Goal: Information Seeking & Learning: Check status

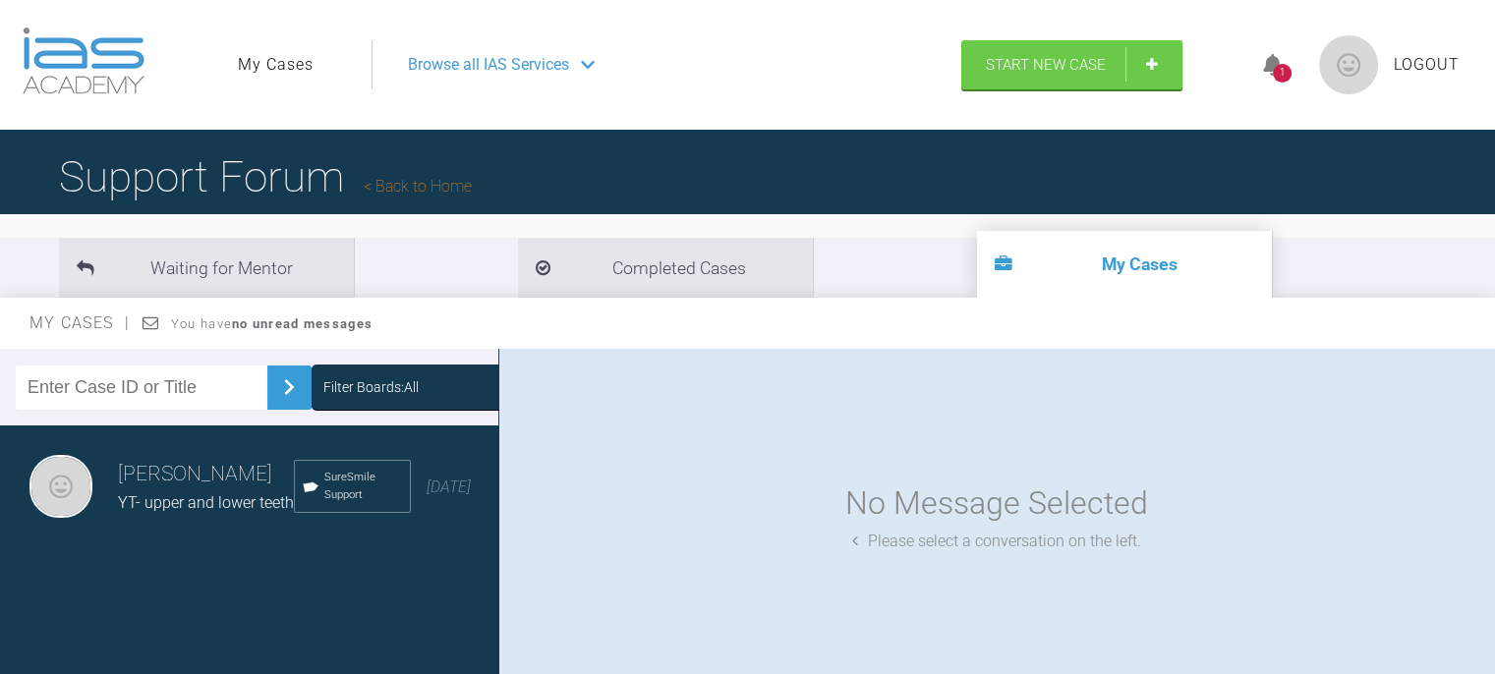
click at [192, 491] on h3 "[PERSON_NAME]" at bounding box center [206, 474] width 176 height 33
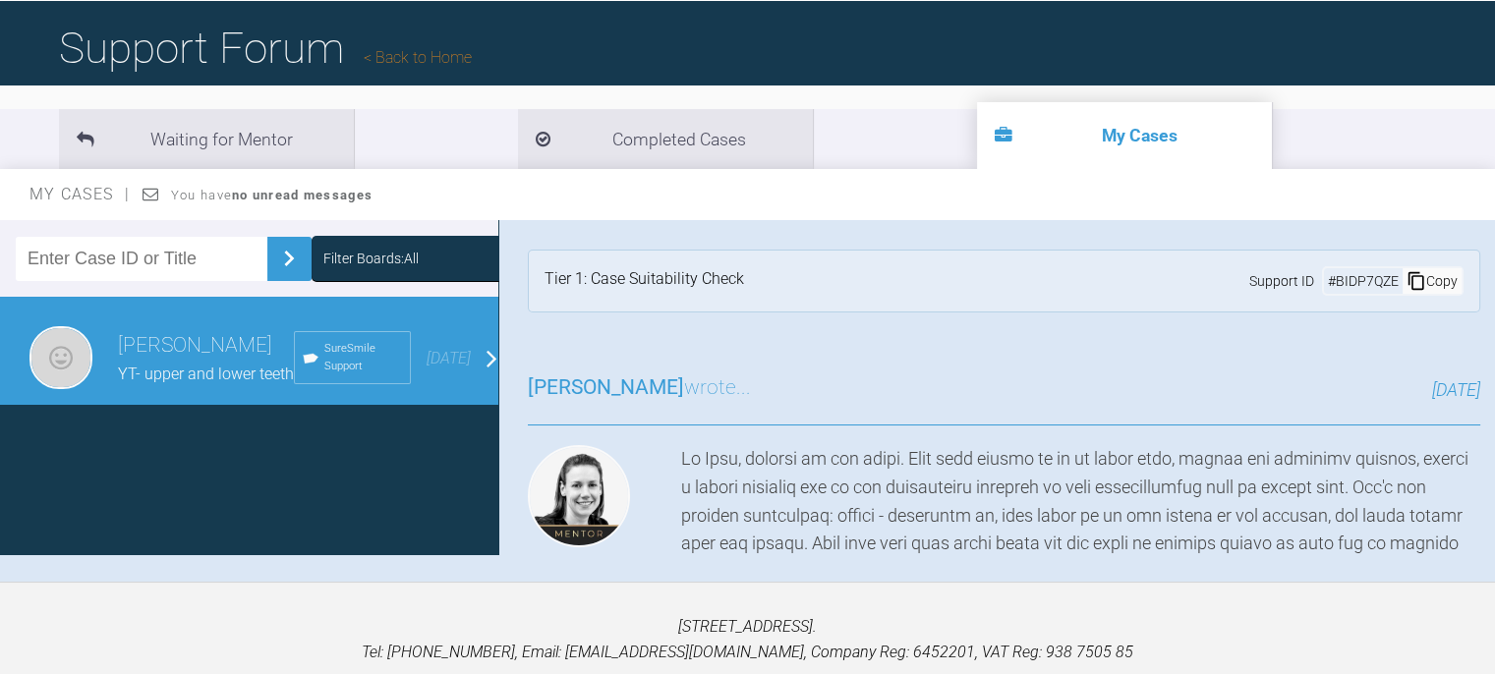
scroll to position [203, 0]
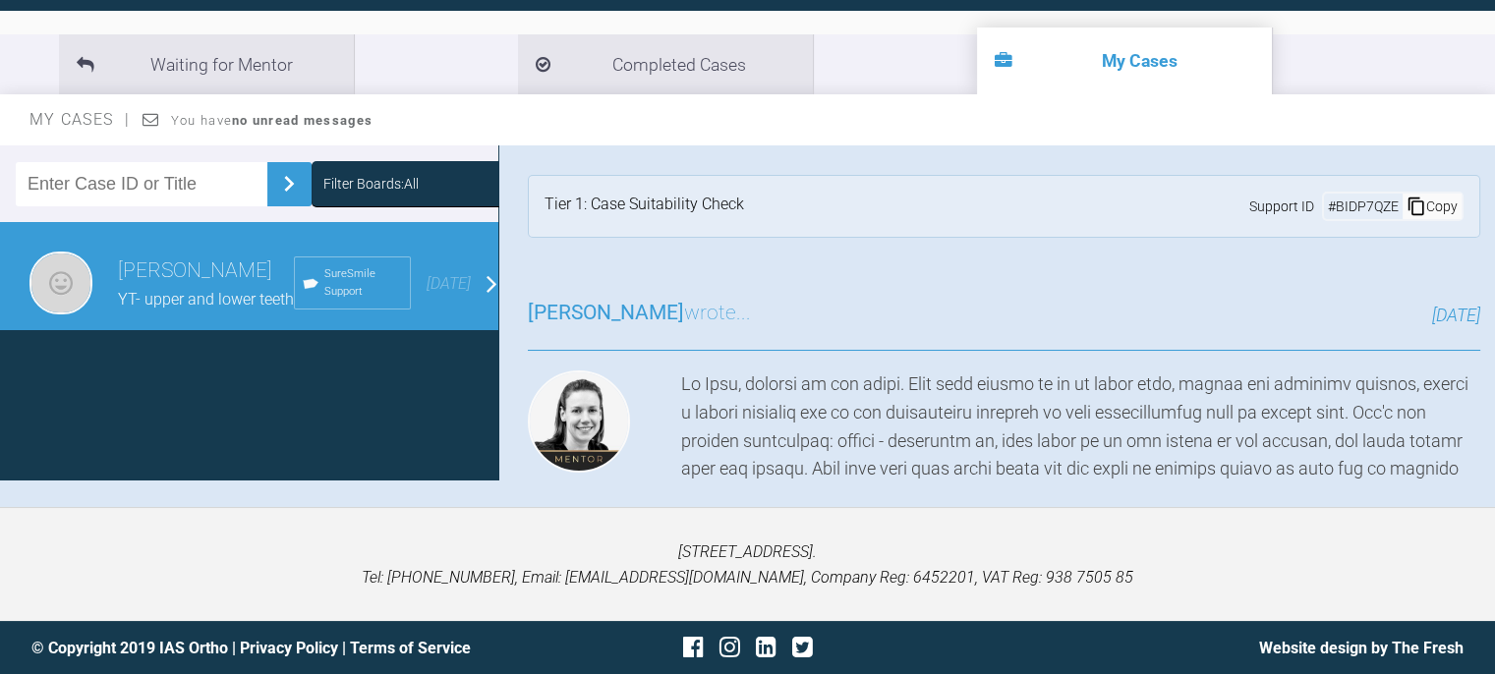
click at [624, 313] on h3 "Kelly Toft wrote..." at bounding box center [639, 313] width 223 height 33
click at [664, 213] on div "Tier 1: Case Suitability Check" at bounding box center [643, 206] width 199 height 29
click at [1273, 493] on div "Filter Boards: All Emma Khushal YT- upper and lower teeth SureSmile Support 2 m…" at bounding box center [747, 326] width 1495 height 362
click at [470, 288] on div "Emma Khushal YT- upper and lower teeth SureSmile Support 2 months ago" at bounding box center [256, 283] width 513 height 123
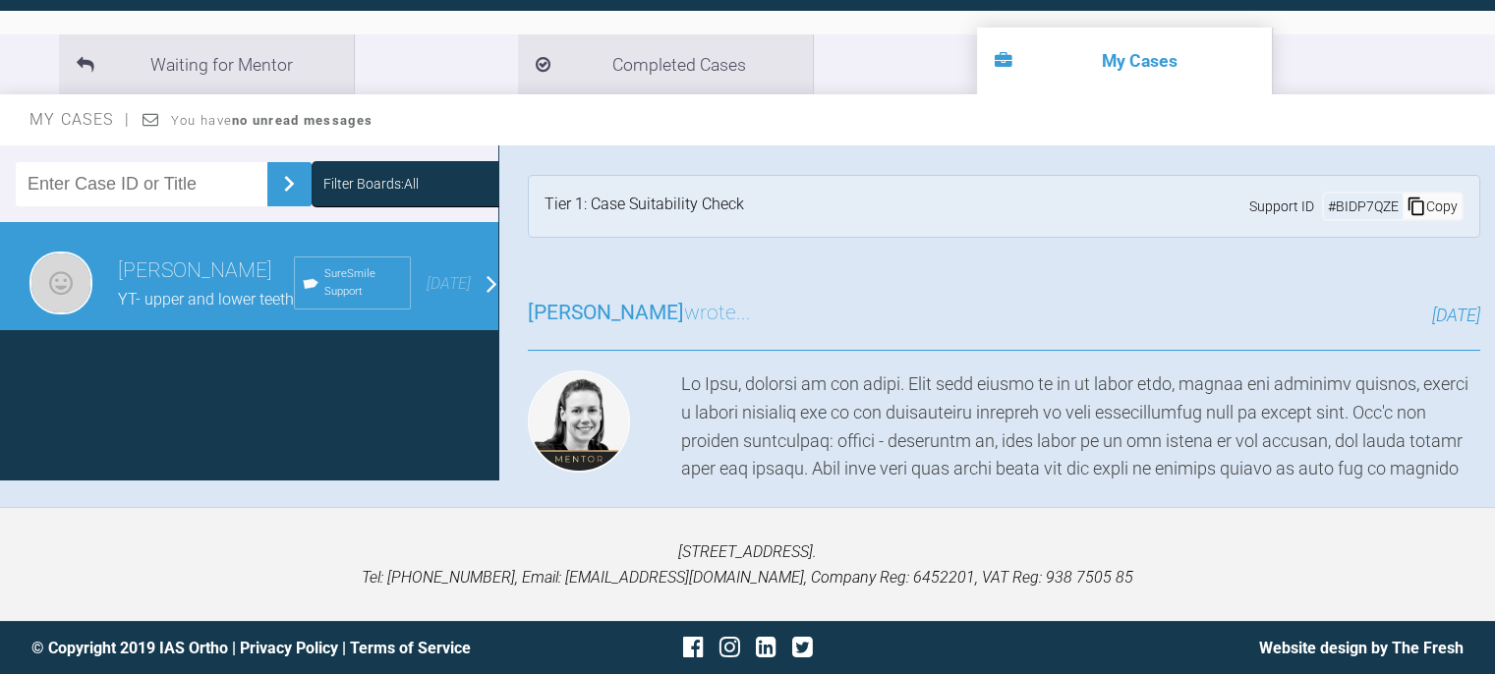
click at [172, 288] on h3 "Emma Khushal" at bounding box center [206, 270] width 176 height 33
click at [229, 308] on span "YT- upper and lower teeth" at bounding box center [206, 299] width 176 height 19
click at [1423, 210] on div "Copy" at bounding box center [1431, 207] width 59 height 26
click at [639, 314] on h3 "Kelly Toft wrote..." at bounding box center [639, 313] width 223 height 33
click at [476, 282] on div "Emma Khushal YT- upper and lower teeth SureSmile Support 2 months ago" at bounding box center [256, 283] width 513 height 123
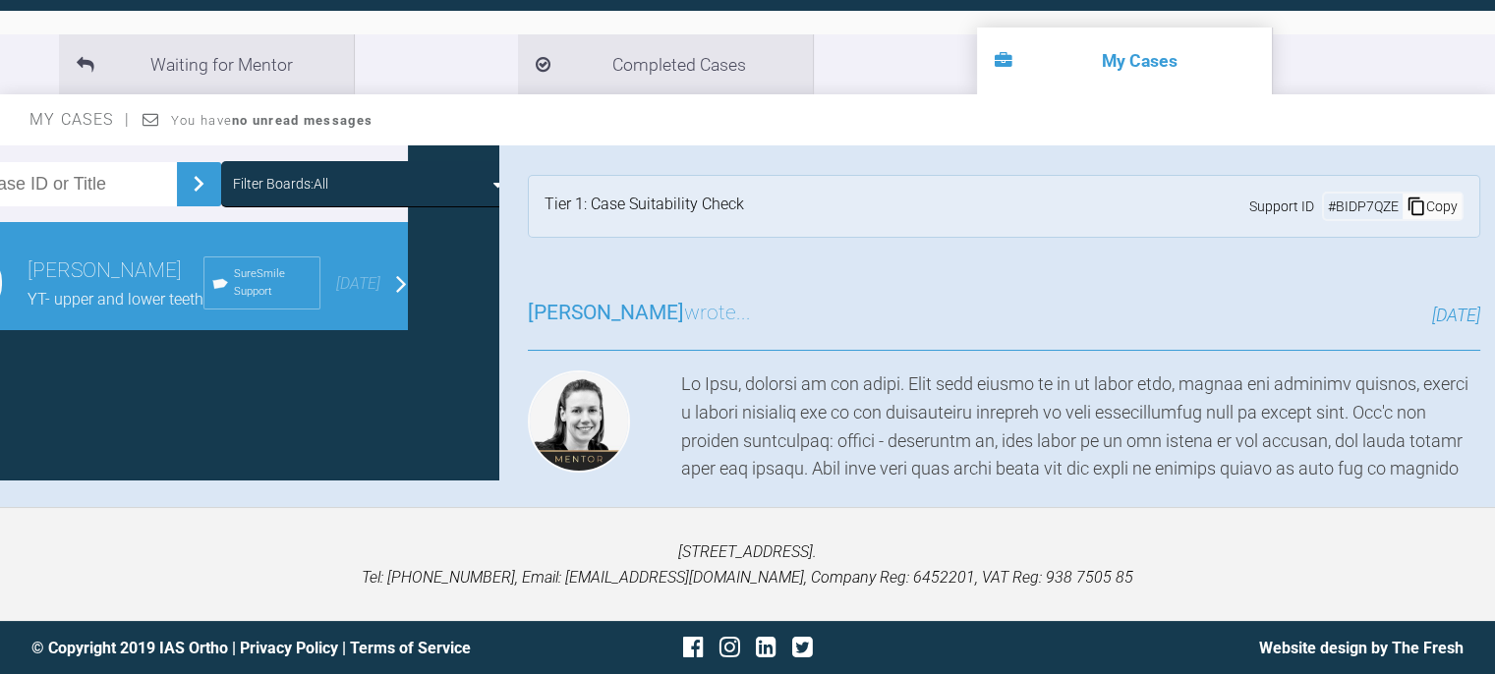
scroll to position [0, 0]
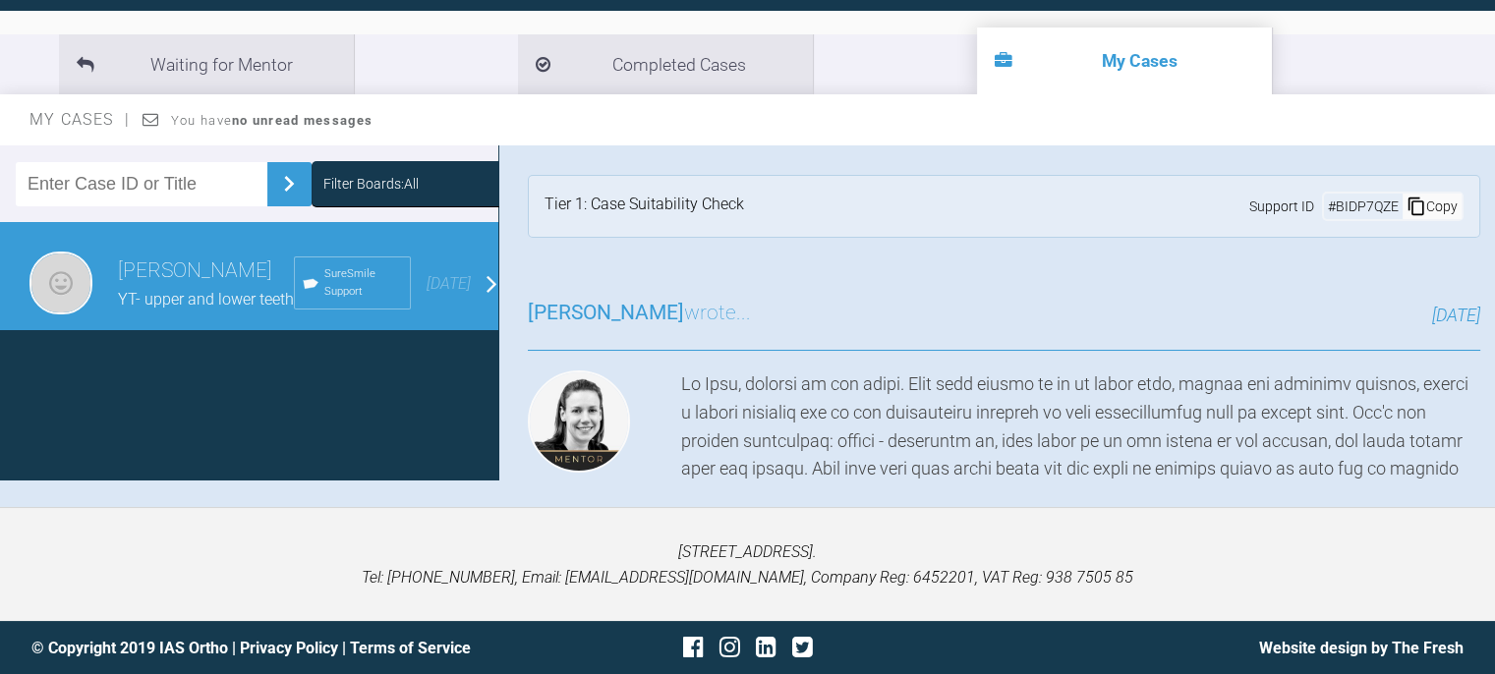
click at [181, 181] on input "text" at bounding box center [142, 184] width 252 height 44
click at [59, 284] on img at bounding box center [60, 283] width 63 height 63
click at [126, 269] on h3 "Emma Khushal" at bounding box center [206, 270] width 176 height 33
click at [149, 300] on span "YT- upper and lower teeth" at bounding box center [206, 299] width 176 height 19
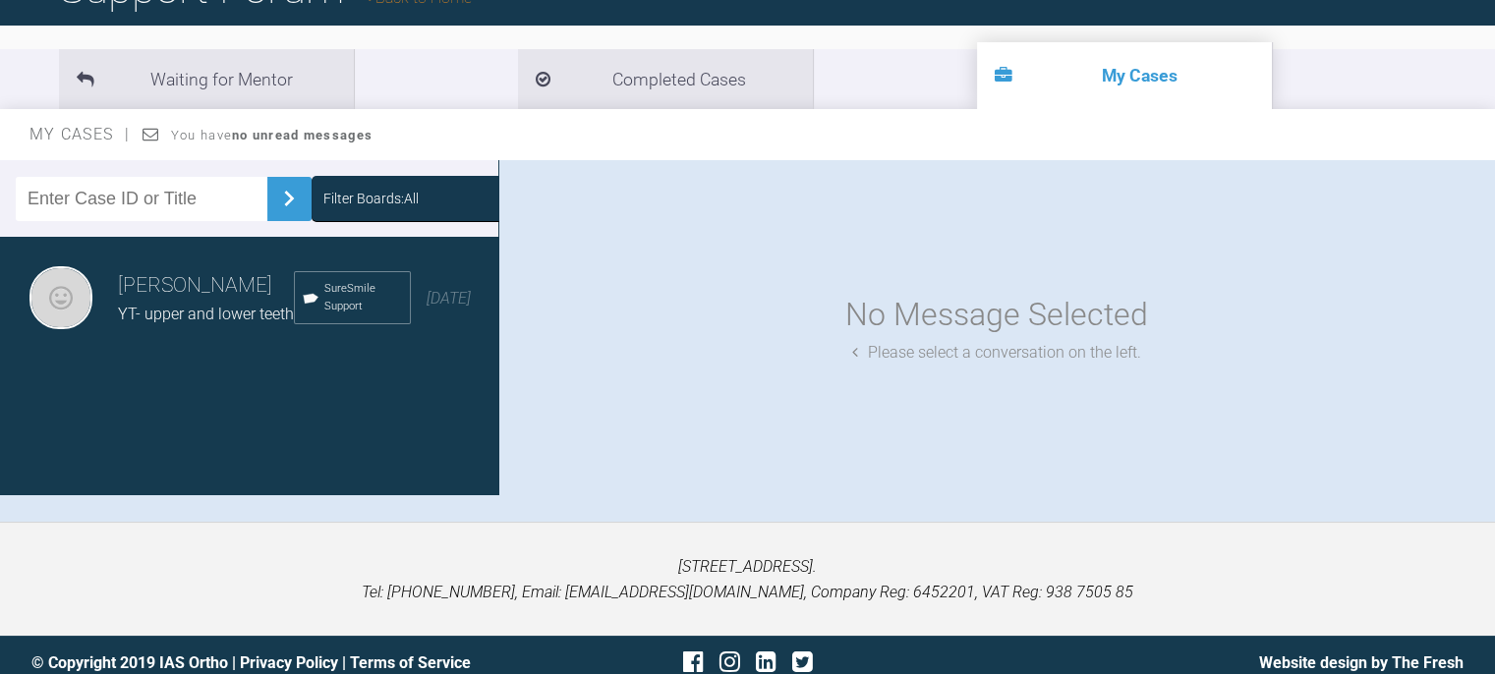
scroll to position [203, 0]
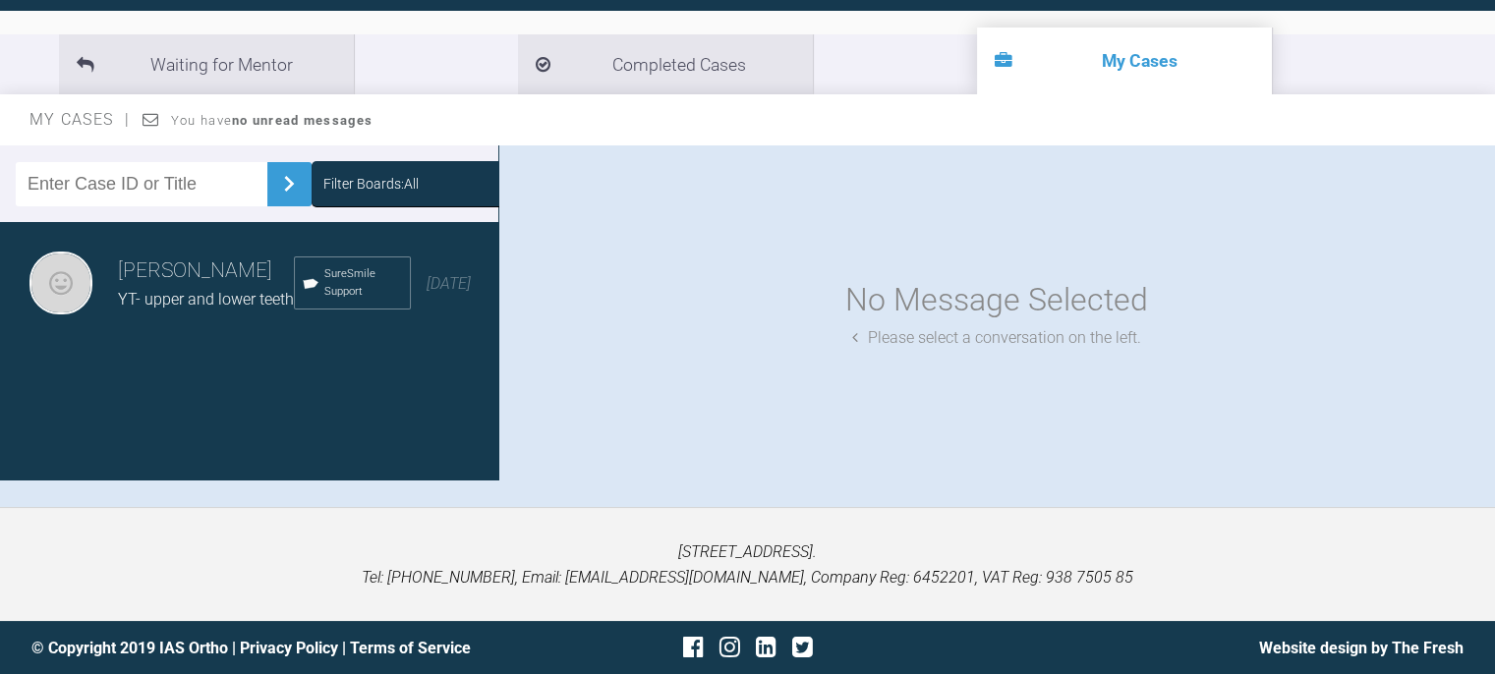
click at [240, 300] on span "YT- upper and lower teeth" at bounding box center [206, 299] width 176 height 19
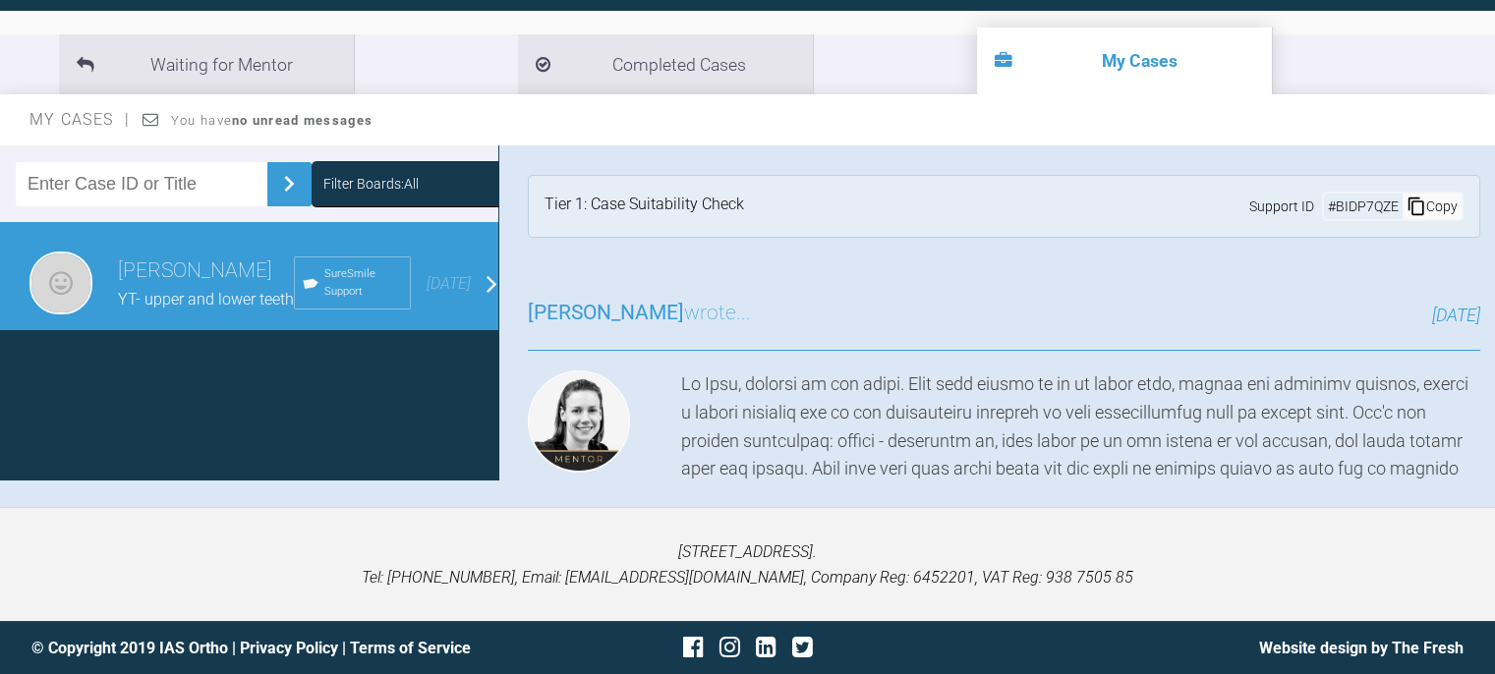
click at [337, 182] on div "Filter Boards: All" at bounding box center [370, 184] width 95 height 22
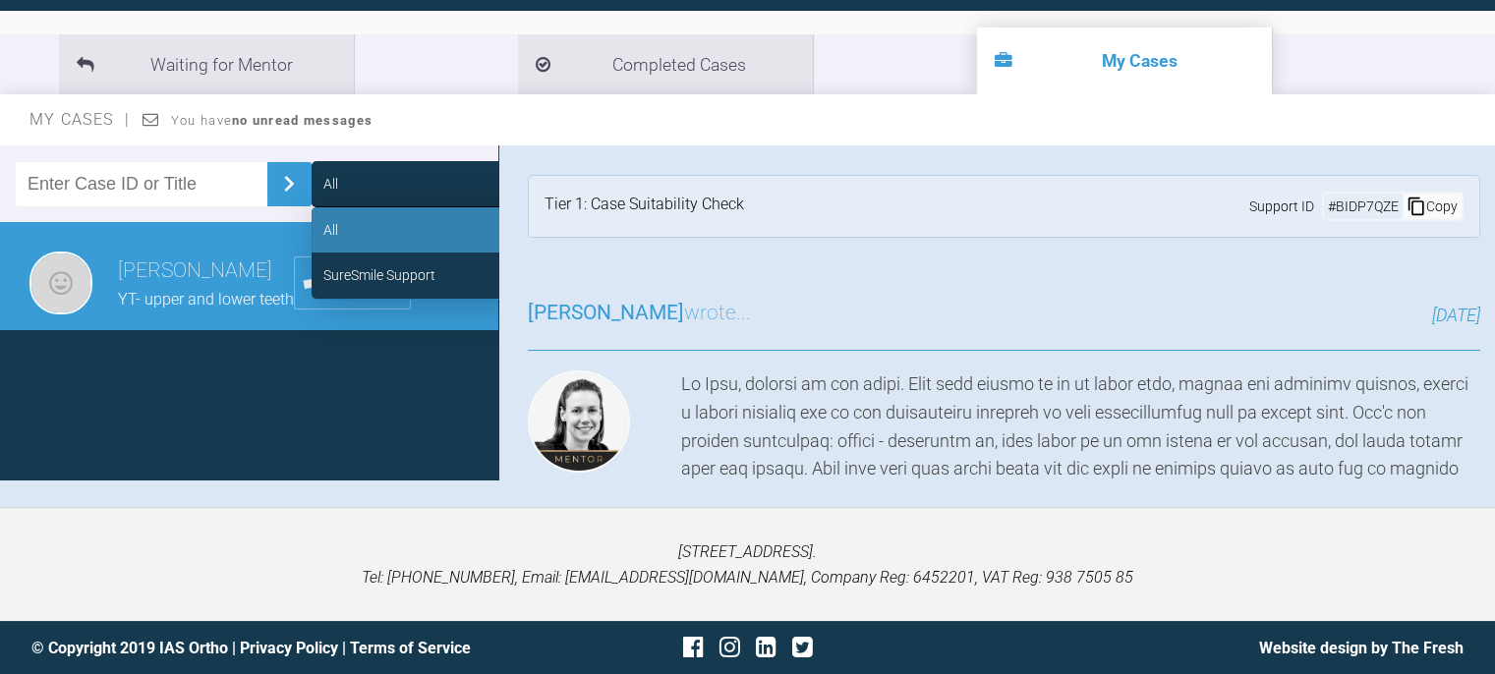
click at [323, 233] on div "All" at bounding box center [330, 230] width 15 height 22
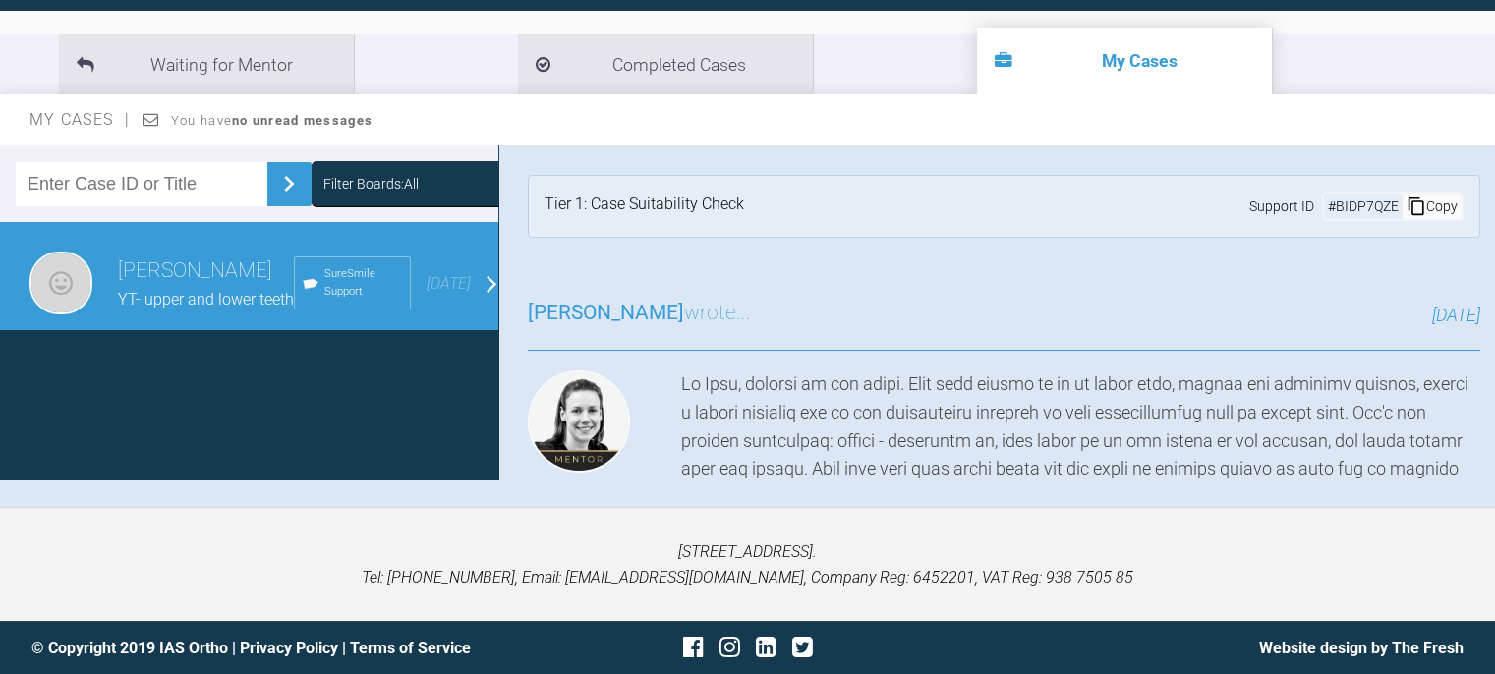
click at [340, 284] on span "SureSmile Support" at bounding box center [363, 282] width 78 height 35
click at [308, 284] on icon at bounding box center [312, 284] width 20 height 20
click at [478, 276] on div "Emma Khushal YT- upper and lower teeth SureSmile Support 2 months ago" at bounding box center [256, 283] width 513 height 123
click at [73, 291] on img at bounding box center [60, 283] width 63 height 63
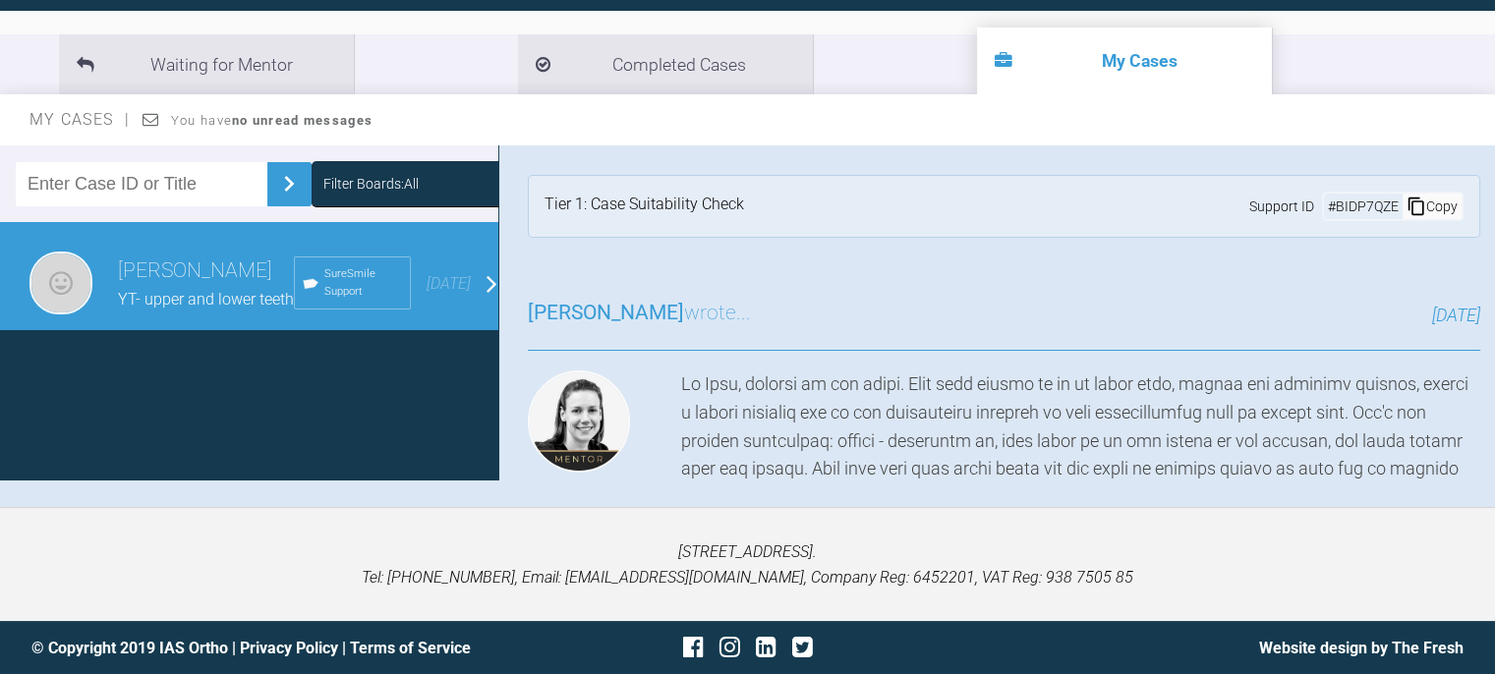
click at [130, 295] on div "YT- upper and lower teeth" at bounding box center [206, 300] width 176 height 26
click at [240, 296] on span "YT- upper and lower teeth" at bounding box center [206, 299] width 176 height 19
drag, startPoint x: 222, startPoint y: 285, endPoint x: 311, endPoint y: 296, distance: 89.1
click at [311, 296] on div "Emma Khushal YT- upper and lower teeth SureSmile Support 2 months ago" at bounding box center [256, 283] width 513 height 123
click at [305, 288] on icon at bounding box center [311, 283] width 15 height 10
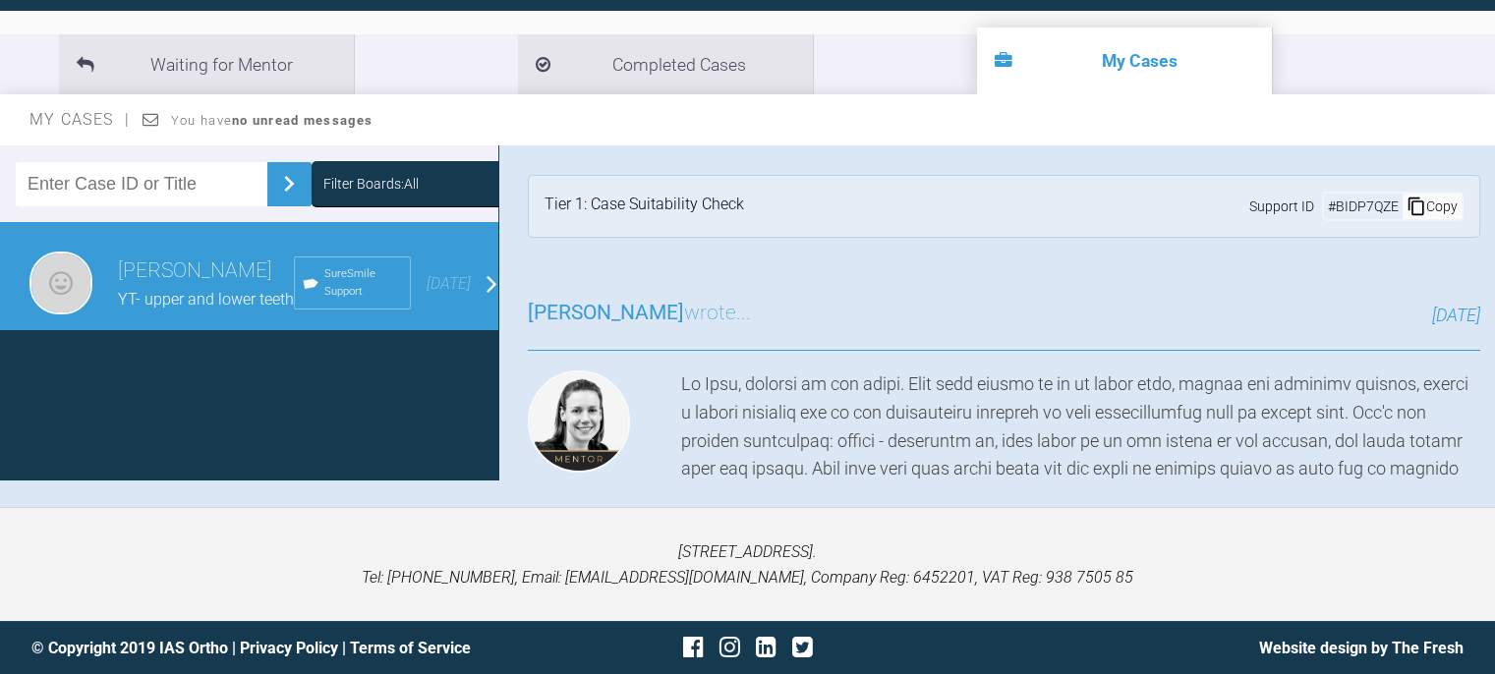
click at [305, 288] on icon at bounding box center [311, 283] width 15 height 10
